Goal: Contribute content: Contribute content

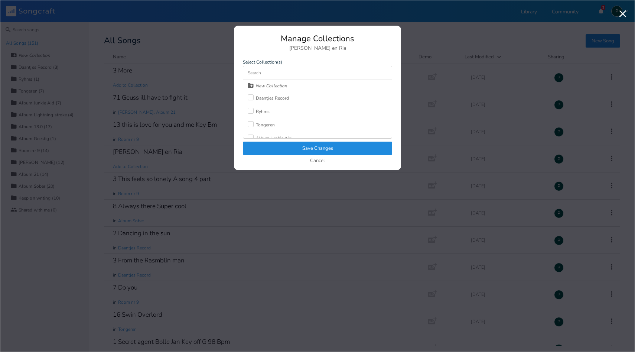
click at [254, 113] on label at bounding box center [252, 111] width 8 height 7
click at [251, 110] on icon "Check" at bounding box center [250, 110] width 4 height 4
click at [263, 72] on input at bounding box center [317, 72] width 149 height 13
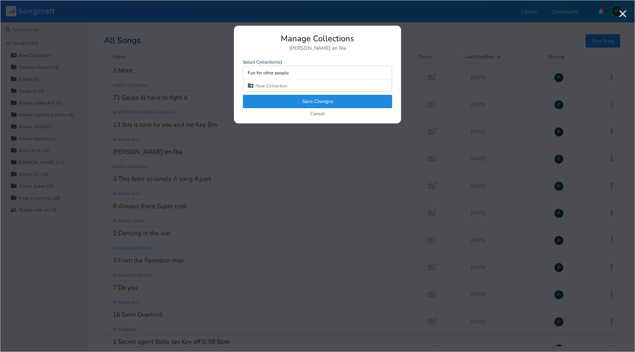
type input "Fun for other people"
click at [301, 99] on button "Save Changes" at bounding box center [317, 101] width 149 height 13
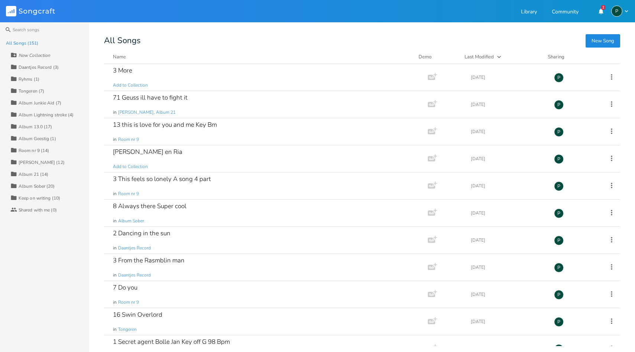
click at [40, 127] on div "Album 13.0 (17)" at bounding box center [36, 126] width 34 height 4
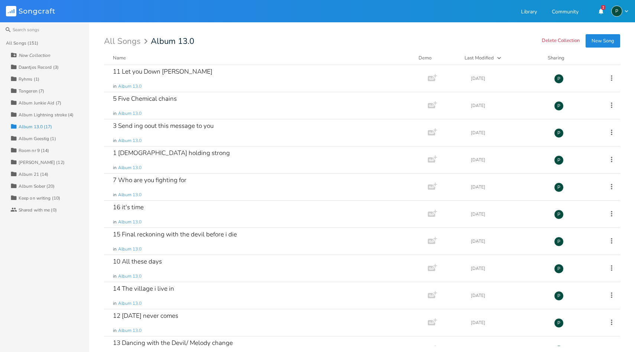
click at [601, 42] on button "New Song" at bounding box center [603, 40] width 35 height 13
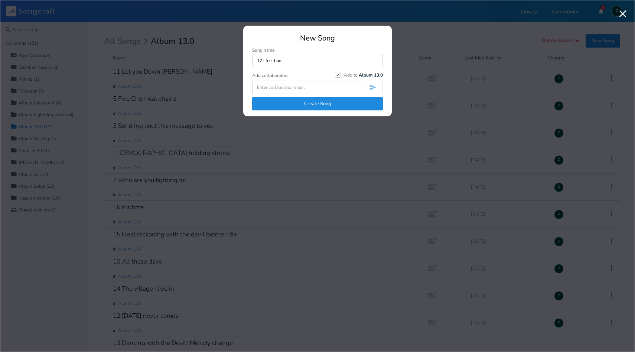
type input "17 I feel bad"
click at [294, 101] on button "Create Song" at bounding box center [317, 103] width 131 height 13
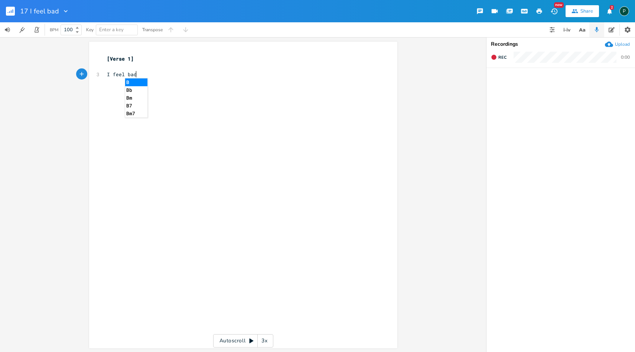
type textarea "I feel bad"
type textarea "ooh so sad"
type textarea "Ud"
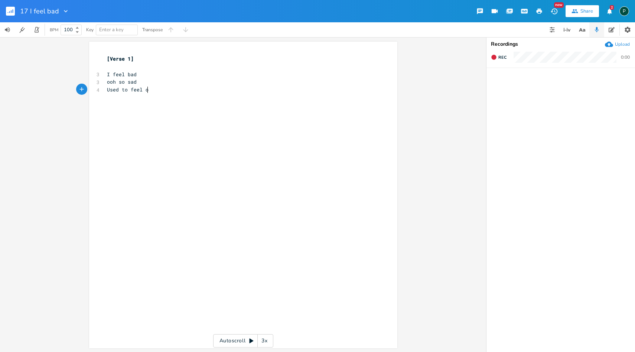
scroll to position [0, 30]
type textarea "sed to feel oo"
type textarea "much"
type textarea "more da"
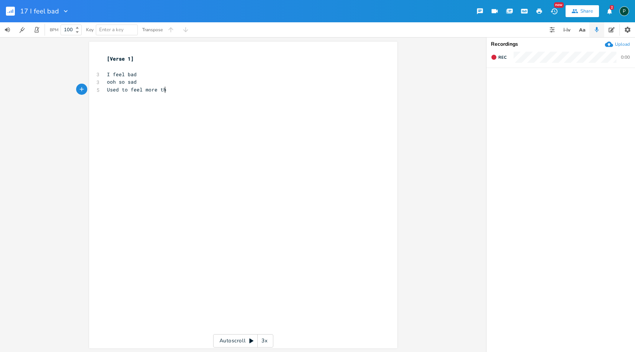
scroll to position [0, 7]
type textarea "than glad"
type textarea "ooh so sad Used to feel more than glad"
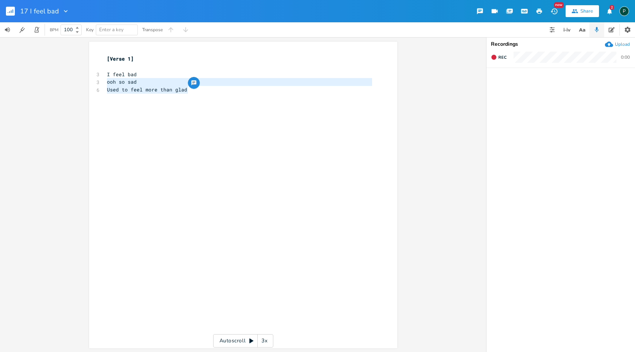
drag, startPoint x: 214, startPoint y: 90, endPoint x: 83, endPoint y: 80, distance: 131.1
click at [83, 80] on div "ooh so sad Used to feel more than glad x [Verse 1] ​ 3 I feel bad 3 ooh so sad …" at bounding box center [243, 194] width 486 height 315
click at [170, 108] on div "x [Verse 1] ​ 3 I feel bad 3 ooh so sad 6 Used to feel more than glad ​" at bounding box center [248, 201] width 287 height 297
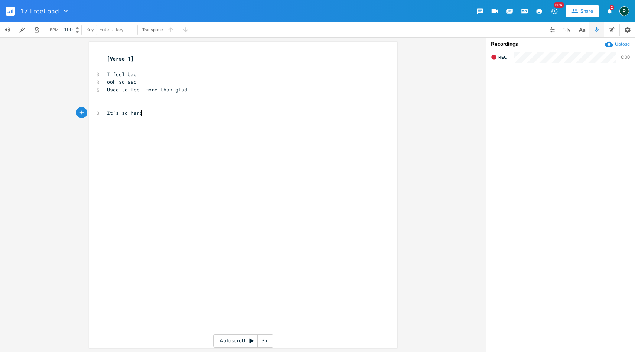
type textarea "It's so hard"
type textarea "At the start"
type textarea "I"
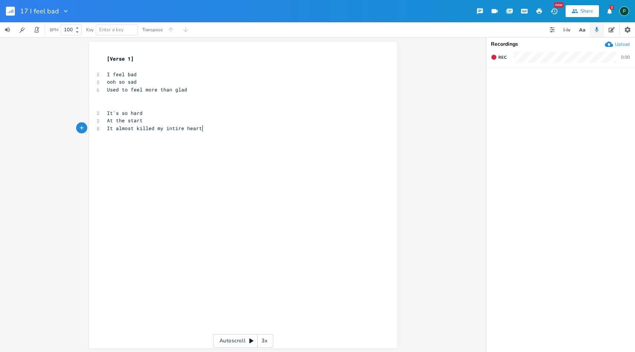
scroll to position [0, 66]
type textarea "t almost killed my intire heart"
click at [496, 56] on icon "button" at bounding box center [493, 57] width 5 height 5
click at [496, 56] on icon "button" at bounding box center [494, 57] width 6 height 6
click at [139, 65] on pre "​" at bounding box center [239, 67] width 268 height 8
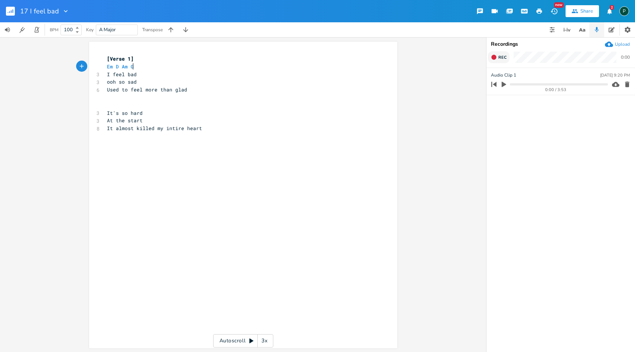
scroll to position [0, 27]
type textarea "Em D Am G B"
click at [219, 130] on pre "It almost killed my intire heart" at bounding box center [239, 128] width 268 height 8
type textarea "​"
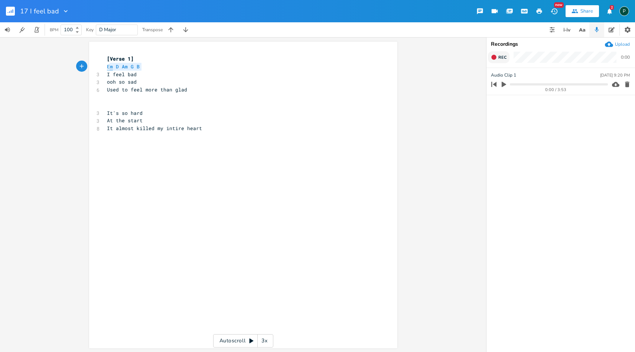
type textarea "Em D Am G B"
drag, startPoint x: 142, startPoint y: 68, endPoint x: 105, endPoint y: 68, distance: 37.5
click at [105, 68] on pre "Em D Am G B" at bounding box center [239, 67] width 268 height 8
click at [212, 128] on pre "It almost killed my intire heart" at bounding box center [239, 128] width 268 height 8
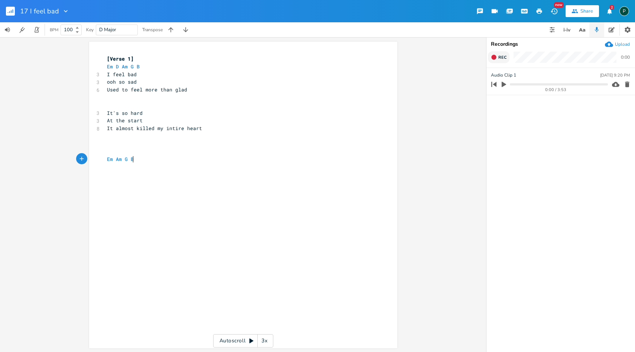
type textarea "Em Am G B"
type textarea "Well"
type textarea "'ll get true me and you"
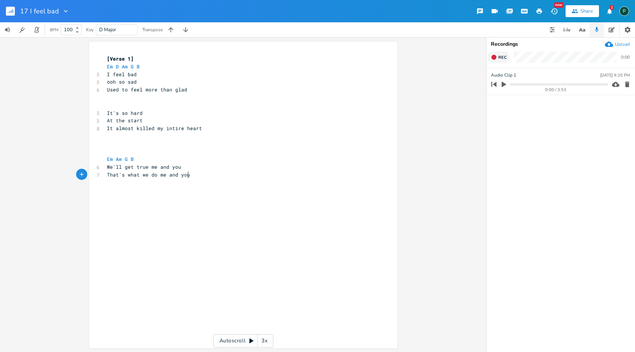
scroll to position [0, 69]
type textarea "That's what we do me and you"
click at [497, 60] on icon "button" at bounding box center [494, 57] width 6 height 6
click at [500, 59] on span "Rec" at bounding box center [502, 58] width 8 height 6
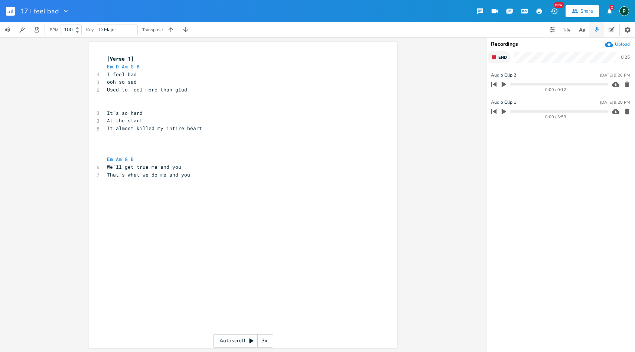
click at [500, 59] on span "End" at bounding box center [502, 58] width 9 height 6
click at [502, 85] on icon "button" at bounding box center [504, 85] width 4 height 6
click at [505, 84] on icon "button" at bounding box center [504, 84] width 4 height 5
click at [492, 61] on button "Rec" at bounding box center [499, 57] width 22 height 12
click at [492, 61] on button "End" at bounding box center [499, 57] width 22 height 12
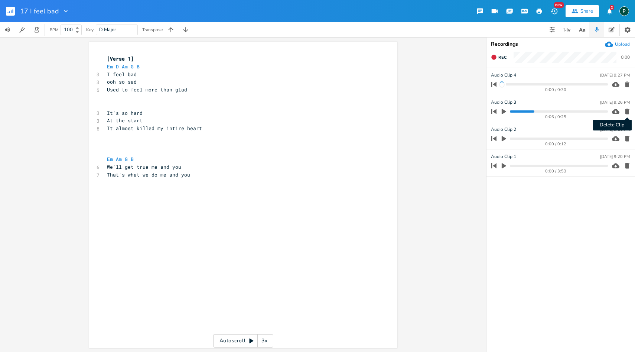
click at [626, 113] on icon "button" at bounding box center [627, 112] width 4 height 6
click at [625, 110] on icon "button" at bounding box center [627, 112] width 4 height 6
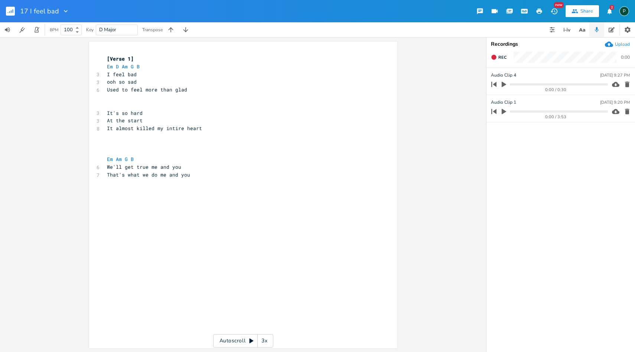
click at [515, 72] on div "Audio Clip [DATE] 9:27 PM" at bounding box center [560, 75] width 139 height 7
drag, startPoint x: 515, startPoint y: 72, endPoint x: 485, endPoint y: 75, distance: 30.6
click at [485, 75] on div "That's what we do me and you x [Verse 1] Em D Am G B 3 I feel bad 3 ooh so sad …" at bounding box center [317, 194] width 635 height 315
click at [524, 73] on div "Audio Clip [DATE] 9:27 PM" at bounding box center [560, 75] width 139 height 7
type input "Part 2"
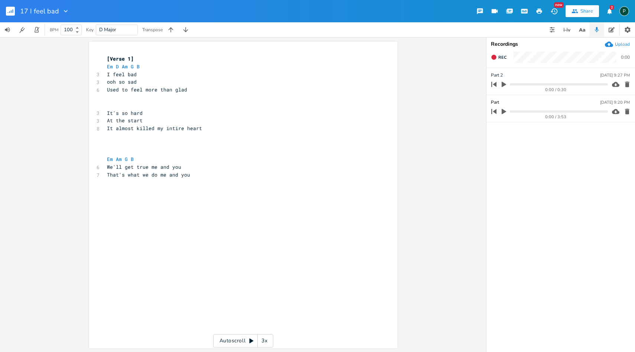
type input "Part 1"
click at [124, 149] on pre "​" at bounding box center [239, 152] width 268 height 8
click at [107, 159] on span "Em" at bounding box center [110, 159] width 6 height 7
paste textarea
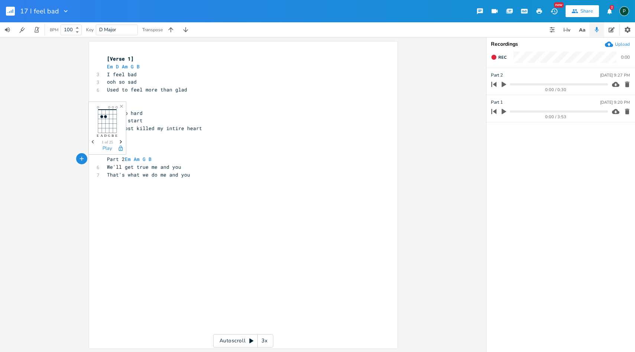
type textarea "]"
type textarea "["
type textarea "Verse 1"
drag, startPoint x: 127, startPoint y: 58, endPoint x: 107, endPoint y: 57, distance: 20.8
click at [107, 57] on span "[Verse 1]" at bounding box center [120, 58] width 27 height 7
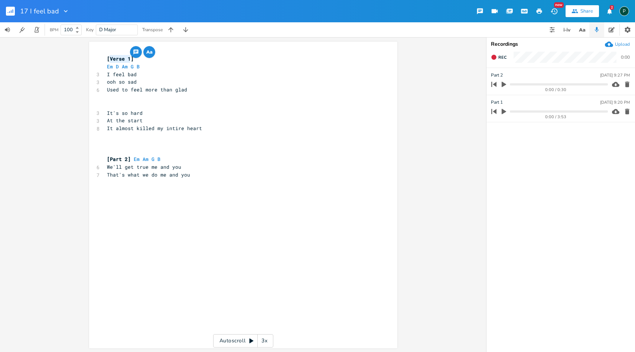
paste textarea
type textarea "1"
click at [216, 159] on pre "[Part 2] Em Am G B" at bounding box center [239, 159] width 268 height 8
click at [215, 182] on pre "​" at bounding box center [239, 183] width 268 height 8
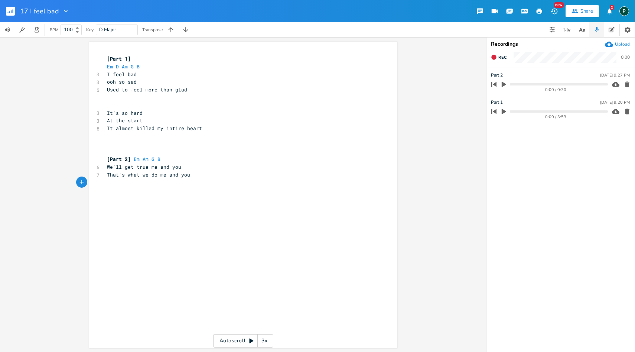
click at [504, 111] on icon "button" at bounding box center [504, 112] width 4 height 6
click at [504, 110] on icon "button" at bounding box center [504, 111] width 6 height 6
click at [504, 110] on icon "button" at bounding box center [504, 112] width 4 height 6
click at [504, 110] on icon "button" at bounding box center [504, 111] width 6 height 6
click at [204, 186] on div "x [Part 1] Em D Am G B 3 I feel bad 3 ooh so sad 6 Used to feel more than glad …" at bounding box center [239, 120] width 268 height 134
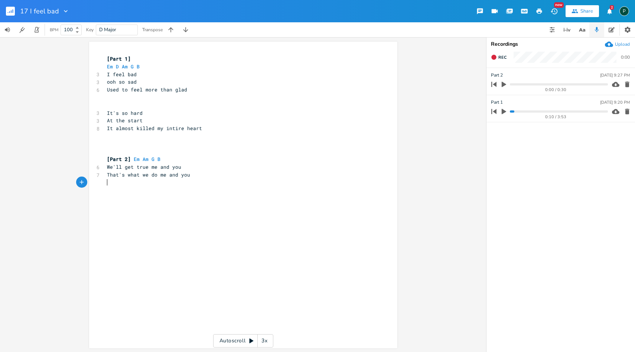
scroll to position [0, 0]
type textarea "C"
type textarea "v"
paste textarea
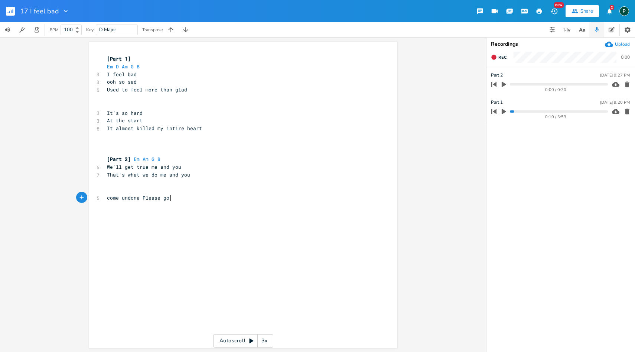
type textarea "Please go on"
click at [107, 197] on span "come undone Please go on" at bounding box center [142, 197] width 71 height 7
type textarea "C"
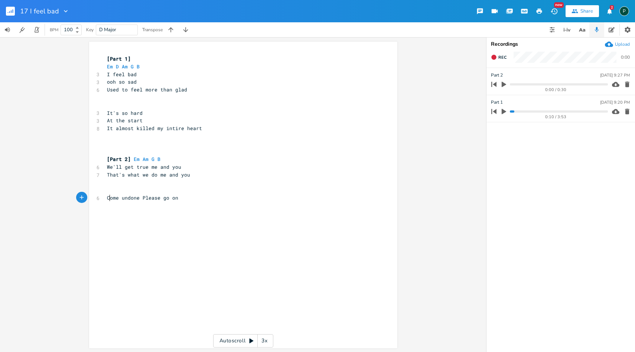
click at [183, 201] on pre "Come undone Please go on" at bounding box center [239, 198] width 268 height 8
type textarea "You can do what I ca"
type textarea "chew i know you"
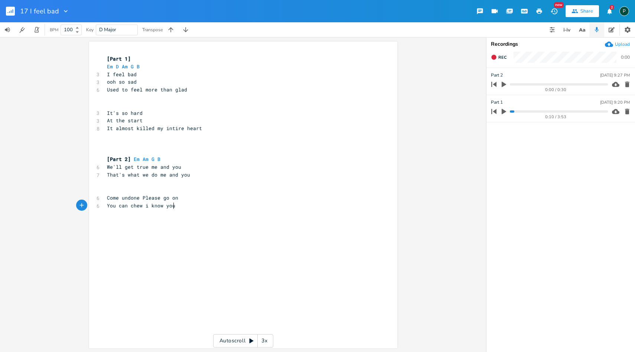
scroll to position [0, 36]
type textarea "Let the"
type textarea "Give it time wait for fun"
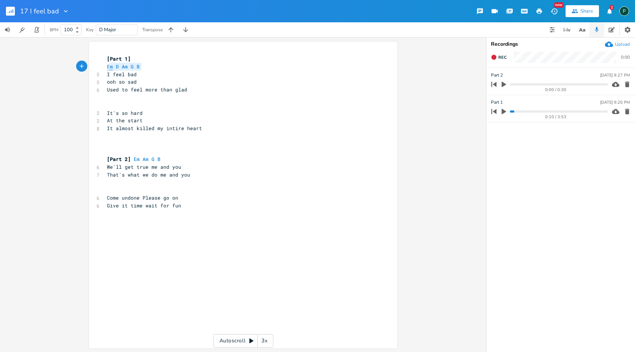
type textarea "Em D Am G B"
drag, startPoint x: 142, startPoint y: 67, endPoint x: 105, endPoint y: 67, distance: 37.1
click at [105, 67] on pre "Em D Am G B" at bounding box center [239, 67] width 268 height 8
click at [111, 191] on pre "​" at bounding box center [239, 190] width 268 height 8
paste textarea "V"
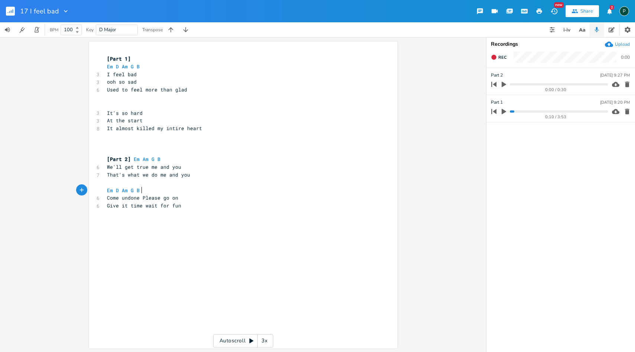
click at [105, 183] on pre "​" at bounding box center [239, 183] width 268 height 8
type textarea "Verse 2]"
click at [105, 189] on pre "Verse 2]" at bounding box center [239, 190] width 268 height 8
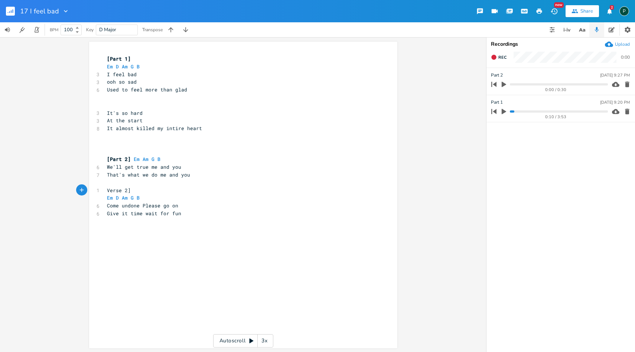
type textarea "["
click at [119, 59] on span "[Part 1]" at bounding box center [119, 58] width 24 height 7
type textarea "Verse"
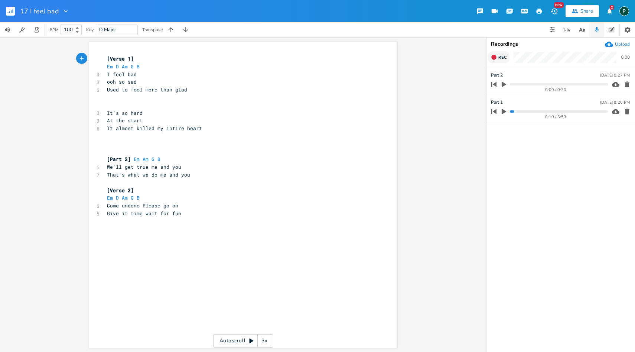
click at [502, 58] on span "Rec" at bounding box center [502, 58] width 8 height 6
click at [502, 58] on span "End" at bounding box center [502, 58] width 9 height 6
click at [502, 85] on icon "button" at bounding box center [504, 85] width 4 height 6
click at [504, 85] on icon "button" at bounding box center [504, 84] width 6 height 6
click at [504, 85] on icon "button" at bounding box center [504, 85] width 4 height 6
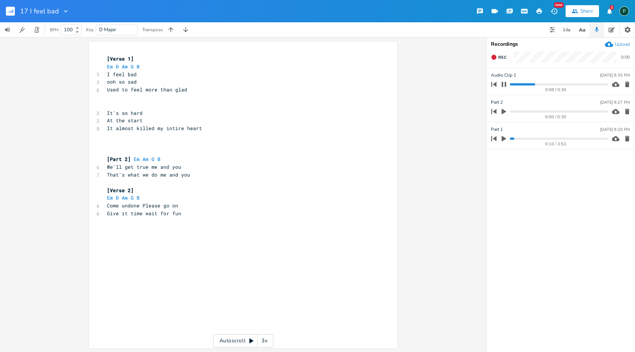
click at [513, 84] on progress at bounding box center [559, 84] width 98 height 2
click at [504, 85] on icon "button" at bounding box center [504, 84] width 6 height 6
click at [536, 85] on progress at bounding box center [559, 84] width 98 height 2
click at [505, 85] on icon "button" at bounding box center [504, 85] width 4 height 6
click at [505, 85] on icon "button" at bounding box center [504, 84] width 4 height 5
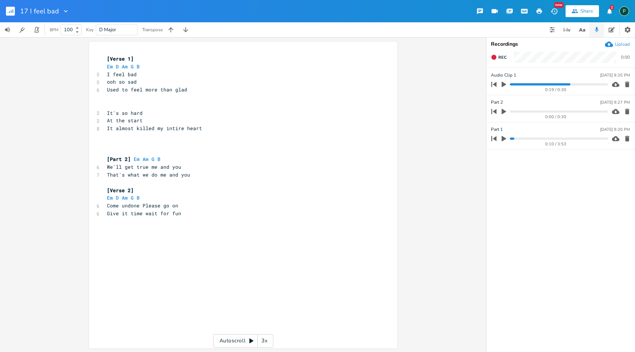
click at [553, 85] on div "0:19 / 0:30" at bounding box center [548, 84] width 119 height 12
click at [553, 84] on progress at bounding box center [559, 84] width 98 height 2
click at [502, 84] on icon "button" at bounding box center [504, 85] width 4 height 6
click at [502, 84] on icon "button" at bounding box center [504, 84] width 4 height 5
click at [502, 84] on icon "button" at bounding box center [504, 85] width 4 height 6
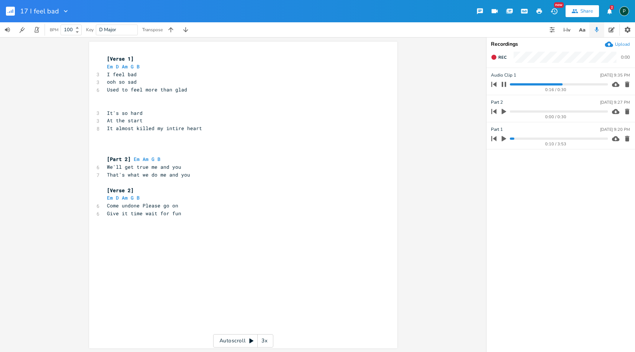
click at [550, 84] on progress at bounding box center [559, 84] width 98 height 2
click at [505, 87] on icon "button" at bounding box center [504, 84] width 6 height 6
click at [505, 87] on icon "button" at bounding box center [504, 84] width 7 height 7
click at [505, 86] on icon "button" at bounding box center [504, 84] width 4 height 5
click at [557, 84] on progress at bounding box center [559, 84] width 98 height 2
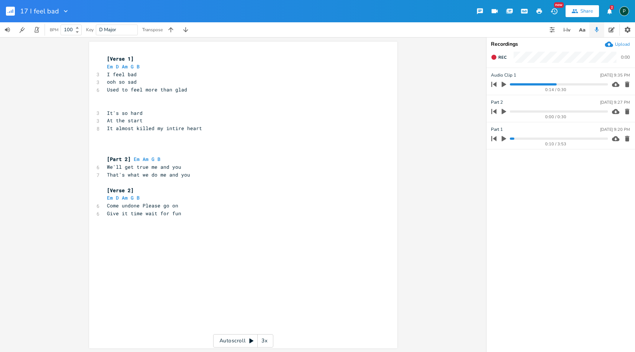
click at [499, 84] on button "button" at bounding box center [504, 84] width 10 height 12
click at [505, 85] on icon "button" at bounding box center [504, 84] width 4 height 5
click at [554, 83] on progress at bounding box center [559, 84] width 98 height 2
click at [507, 84] on icon "button" at bounding box center [504, 84] width 7 height 7
click at [505, 86] on icon "button" at bounding box center [504, 84] width 4 height 5
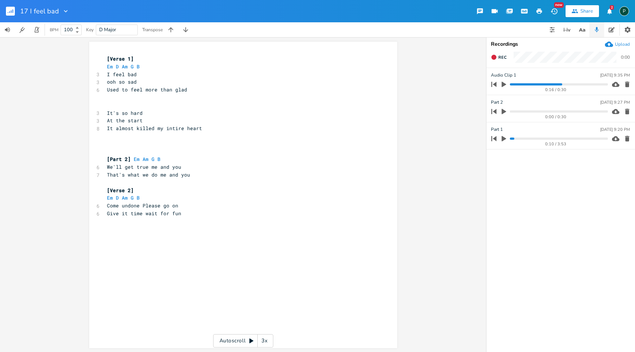
click at [505, 86] on icon "button" at bounding box center [504, 84] width 7 height 7
click at [504, 85] on icon "button" at bounding box center [504, 84] width 6 height 6
click at [504, 85] on icon "button" at bounding box center [504, 85] width 4 height 6
click at [554, 83] on progress at bounding box center [559, 84] width 98 height 2
click at [505, 81] on icon "button" at bounding box center [504, 84] width 6 height 6
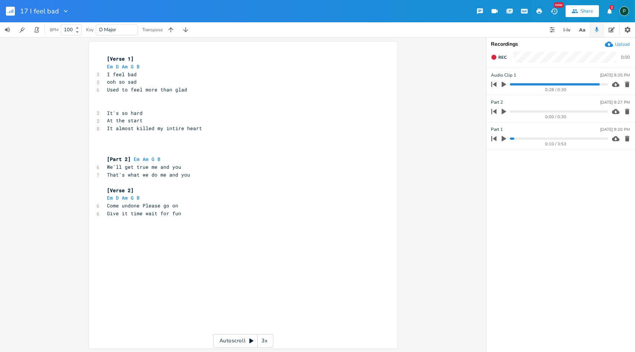
click at [514, 84] on progress at bounding box center [559, 84] width 98 height 2
click at [504, 84] on icon "button" at bounding box center [504, 85] width 4 height 6
click at [505, 84] on icon "button" at bounding box center [504, 84] width 4 height 5
click at [491, 55] on icon "button" at bounding box center [494, 57] width 6 height 6
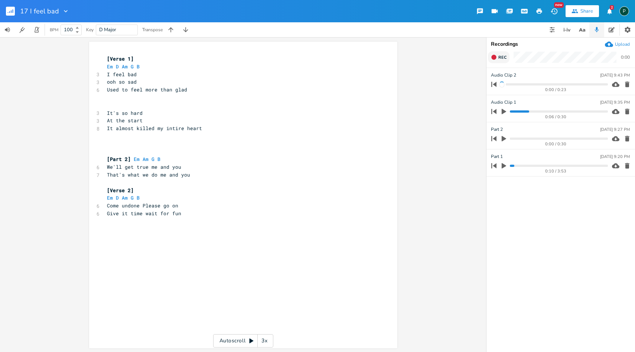
click at [502, 109] on icon "button" at bounding box center [504, 112] width 4 height 6
click at [514, 111] on progress at bounding box center [559, 111] width 98 height 2
click at [505, 111] on icon "button" at bounding box center [504, 111] width 4 height 5
click at [494, 59] on icon "button" at bounding box center [493, 57] width 5 height 5
click at [494, 59] on rect "button" at bounding box center [494, 57] width 4 height 4
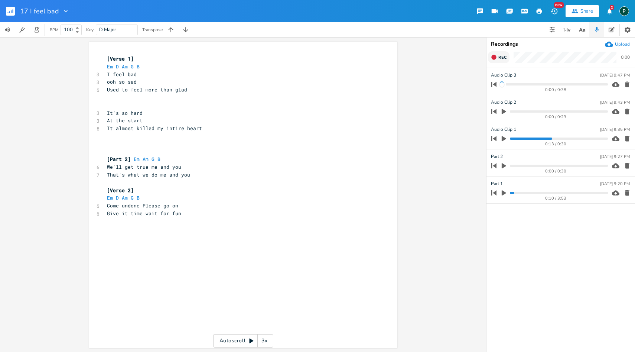
click at [507, 110] on button "button" at bounding box center [504, 111] width 10 height 12
click at [565, 111] on progress at bounding box center [559, 111] width 98 height 2
click at [506, 111] on icon "button" at bounding box center [504, 111] width 6 height 6
click at [144, 198] on pre "Em D Am G B" at bounding box center [239, 198] width 268 height 8
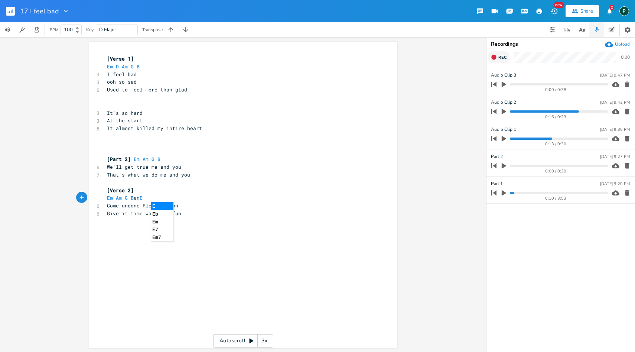
type textarea "Em Am G B en Em"
click at [181, 217] on pre "Give it time wait for fun" at bounding box center [239, 213] width 268 height 8
type textarea "Give it time wait for mine acrose the line"
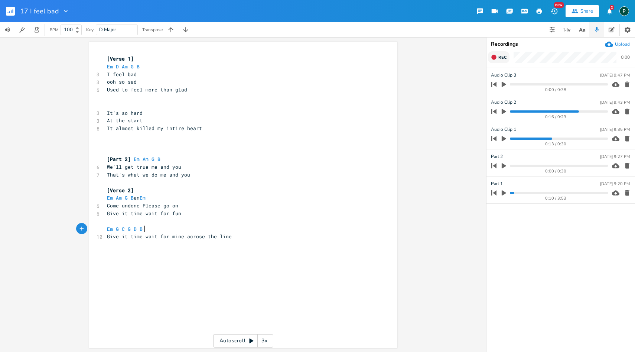
scroll to position [0, 32]
type textarea "Em G C G D B"
click at [499, 59] on span "Rec" at bounding box center [502, 58] width 8 height 6
click at [499, 59] on span "End" at bounding box center [502, 58] width 9 height 6
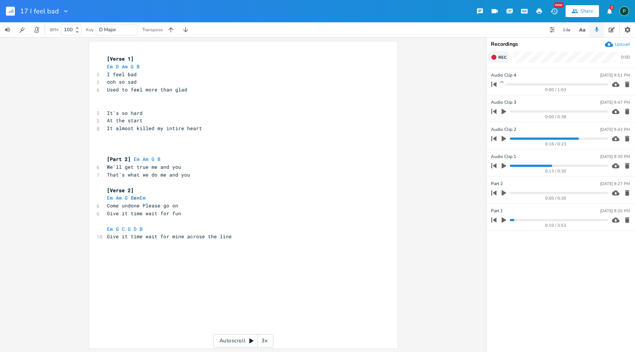
click at [500, 57] on span "Rec" at bounding box center [502, 58] width 8 height 6
click at [500, 57] on span "End" at bounding box center [502, 58] width 9 height 6
click at [108, 220] on pre "​" at bounding box center [239, 221] width 268 height 8
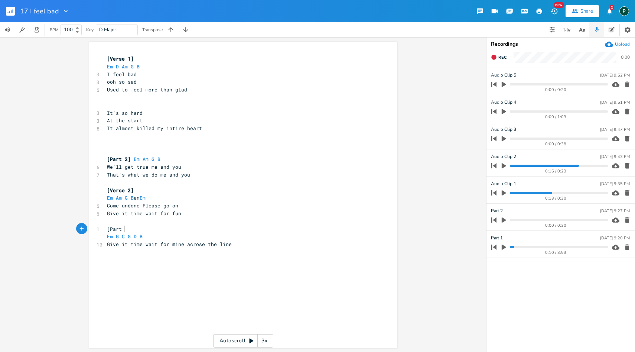
scroll to position [0, 14]
type textarea "[Part 5}"
type textarea "]"
type input "Part 5"
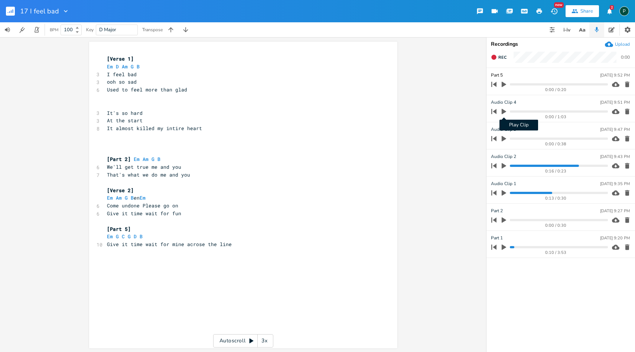
click at [504, 112] on icon "button" at bounding box center [504, 112] width 4 height 6
click at [504, 112] on icon "button" at bounding box center [504, 111] width 6 height 6
click at [627, 110] on icon "button" at bounding box center [627, 111] width 7 height 7
click at [502, 110] on icon "button" at bounding box center [504, 112] width 4 height 6
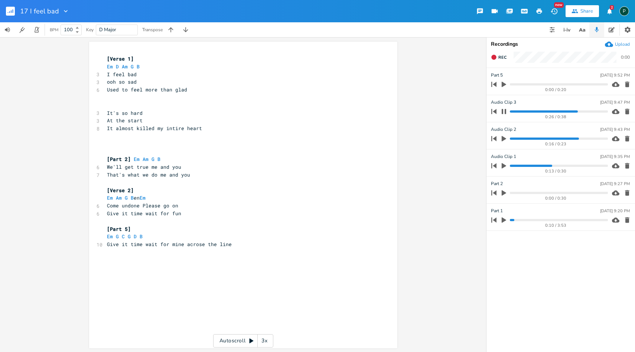
click at [502, 110] on icon "button" at bounding box center [504, 111] width 4 height 5
click at [630, 112] on icon "button" at bounding box center [627, 111] width 7 height 7
click at [504, 113] on icon "button" at bounding box center [504, 112] width 4 height 6
click at [510, 112] on progress at bounding box center [559, 111] width 98 height 2
click at [520, 111] on progress at bounding box center [559, 111] width 98 height 2
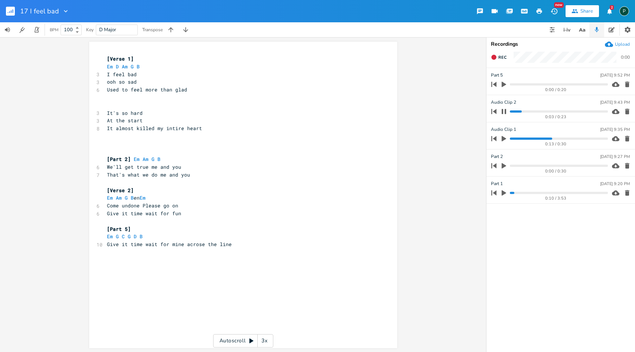
click at [547, 111] on progress at bounding box center [559, 111] width 98 height 2
click at [629, 110] on icon "button" at bounding box center [627, 111] width 7 height 7
click at [514, 112] on progress at bounding box center [559, 111] width 98 height 2
click at [501, 55] on span "Rec" at bounding box center [502, 58] width 8 height 6
click at [501, 55] on span "End" at bounding box center [502, 58] width 9 height 6
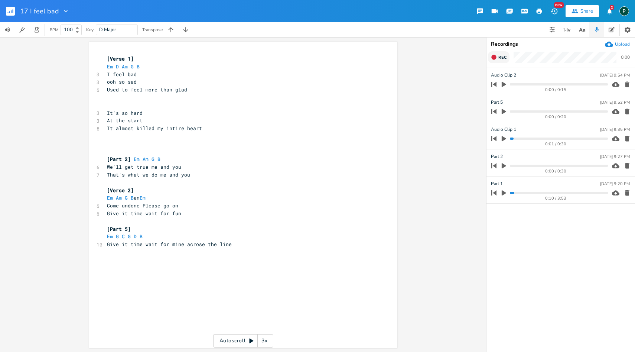
click at [501, 55] on span "Rec" at bounding box center [502, 58] width 8 height 6
click at [501, 55] on span "End" at bounding box center [502, 58] width 9 height 6
click at [502, 58] on span "Rec" at bounding box center [502, 58] width 8 height 6
click at [502, 58] on span "End" at bounding box center [502, 58] width 9 height 6
type input "Verse 2"
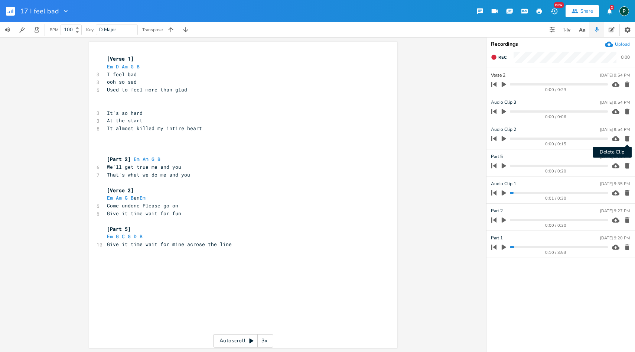
click at [626, 135] on icon "button" at bounding box center [627, 138] width 7 height 7
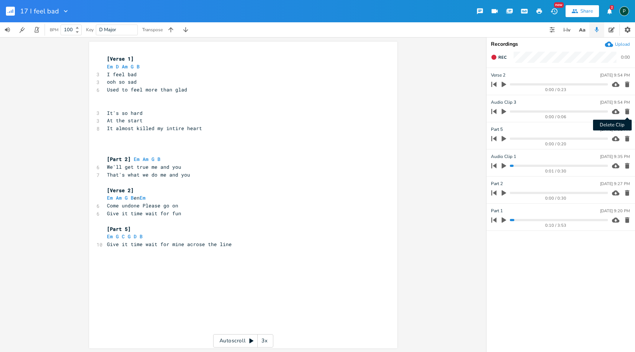
click at [629, 109] on icon "button" at bounding box center [627, 111] width 7 height 7
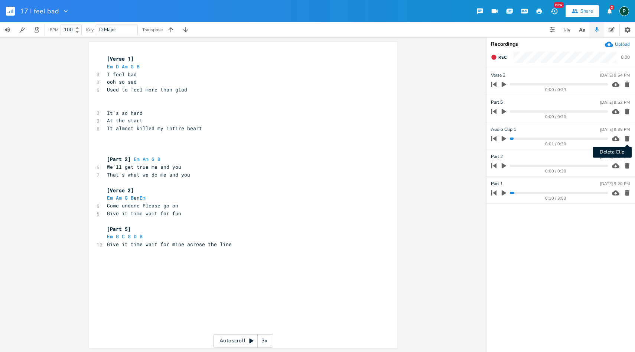
click at [626, 136] on icon "button" at bounding box center [627, 139] width 4 height 6
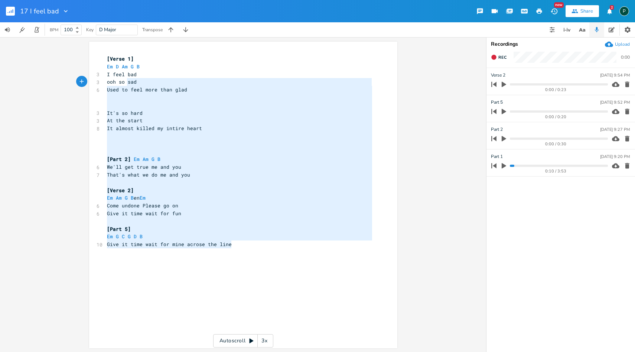
type textarea "[Verse 1] Em D Am G B I feel bad ooh so sad Used to feel more than glad It's so…"
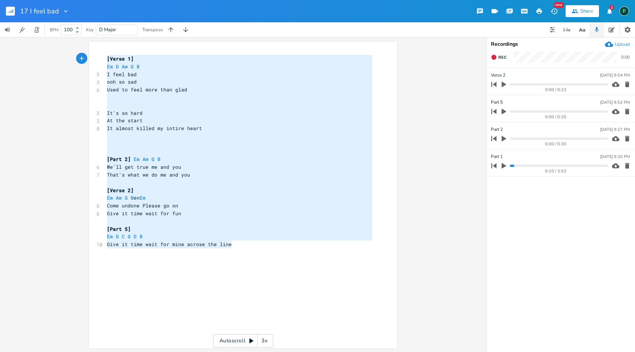
drag, startPoint x: 258, startPoint y: 247, endPoint x: 107, endPoint y: 53, distance: 245.9
click at [107, 53] on div "[Verse 1] Em D Am G B I feel bad ooh so sad Used to feel more than glad It's so…" at bounding box center [243, 195] width 308 height 306
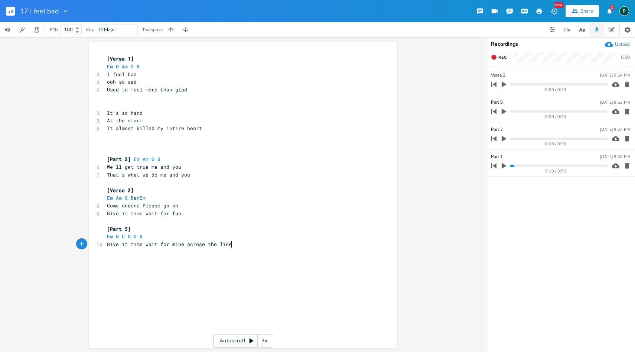
click at [234, 254] on div "x [Verse 1] Em D Am G B 3 I feel bad 3 ooh so sad 6 Used to feel more than glad…" at bounding box center [248, 201] width 287 height 297
click at [499, 57] on span "Rec" at bounding box center [502, 58] width 8 height 6
click at [499, 57] on span "End" at bounding box center [502, 58] width 9 height 6
click at [516, 76] on div "Audio Clip [DATE] 10:10 PM" at bounding box center [560, 75] width 139 height 7
